Goal: Navigation & Orientation: Find specific page/section

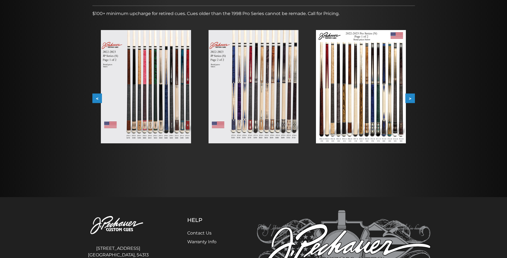
scroll to position [89, 0]
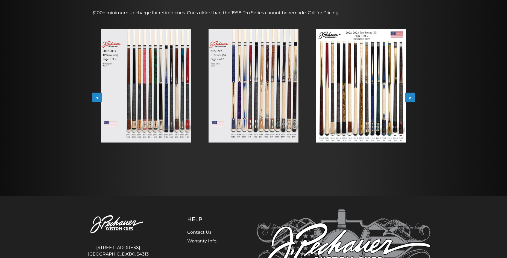
click at [412, 98] on button ">" at bounding box center [411, 98] width 10 height 10
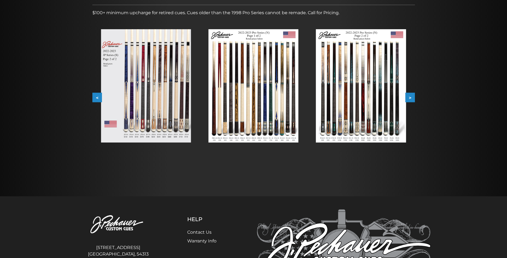
click at [412, 98] on button ">" at bounding box center [411, 98] width 10 height 10
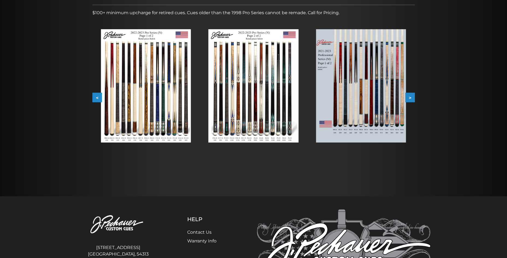
click at [94, 97] on button "<" at bounding box center [97, 98] width 10 height 10
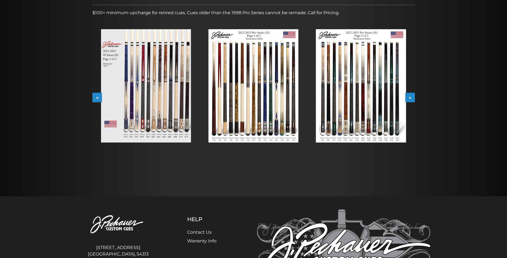
click at [94, 97] on button "<" at bounding box center [97, 98] width 10 height 10
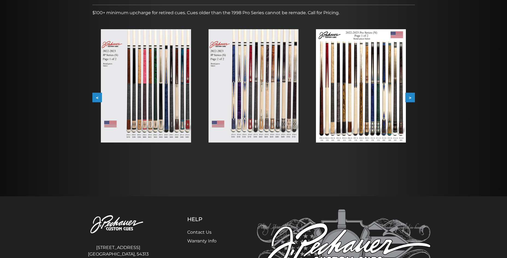
click at [159, 103] on img at bounding box center [146, 85] width 90 height 113
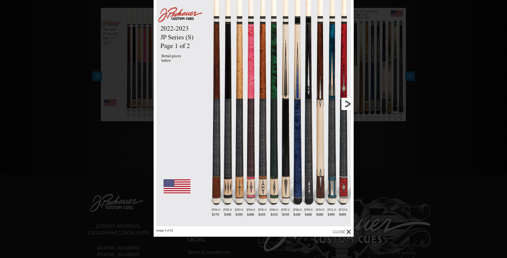
scroll to position [117, 0]
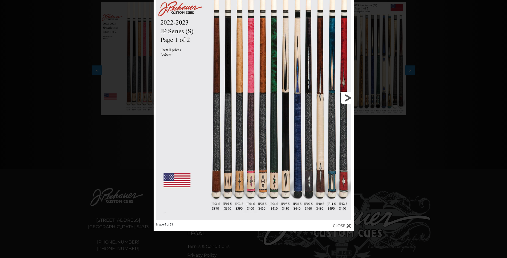
click at [347, 99] on link at bounding box center [309, 98] width 90 height 251
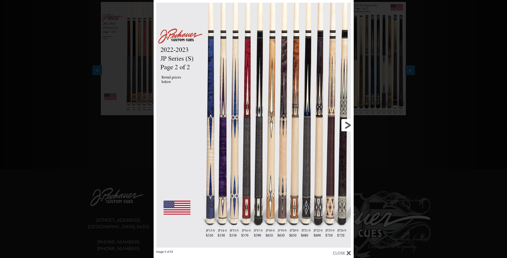
click at [347, 128] on link at bounding box center [309, 125] width 90 height 251
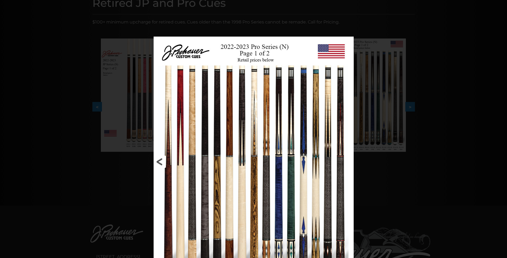
scroll to position [70, 0]
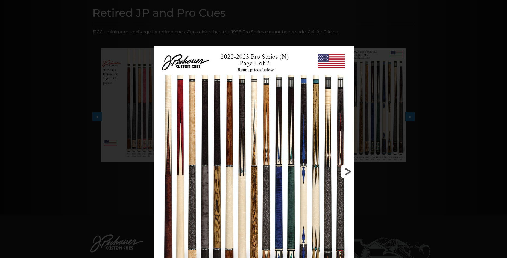
click at [345, 174] on link at bounding box center [309, 171] width 90 height 251
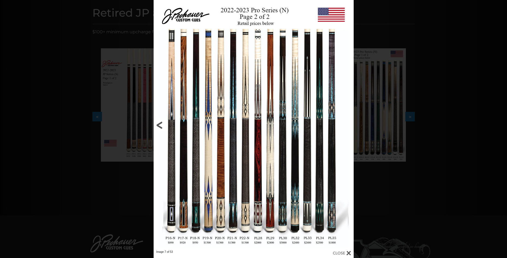
click at [162, 125] on link at bounding box center [199, 125] width 90 height 251
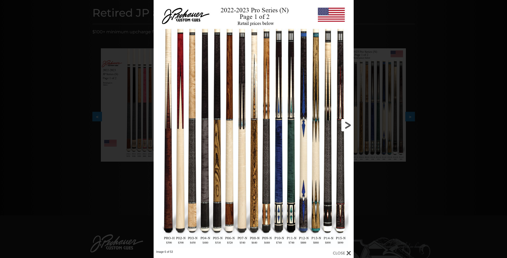
click at [347, 126] on link at bounding box center [309, 125] width 90 height 251
